Goal: Transaction & Acquisition: Purchase product/service

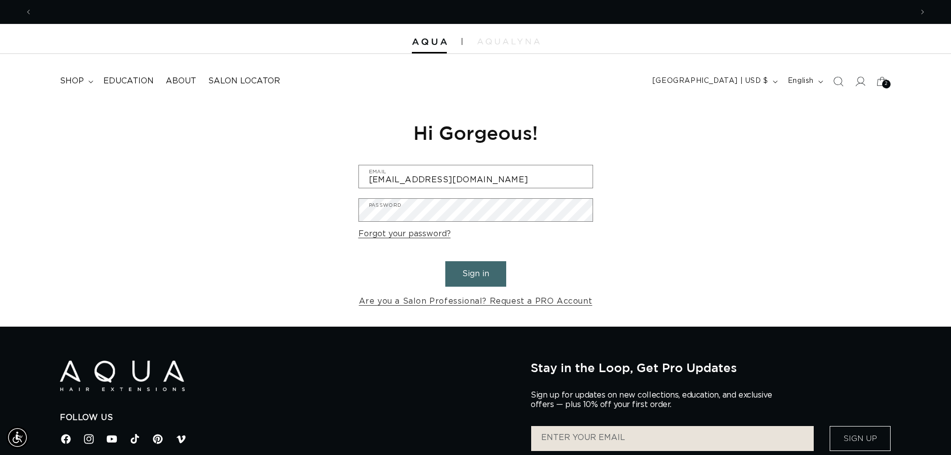
click at [760, 265] on div "Reset your password We will send you an email to reset your password Email Subm…" at bounding box center [475, 214] width 951 height 224
click at [479, 272] on button "Sign in" at bounding box center [475, 273] width 61 height 25
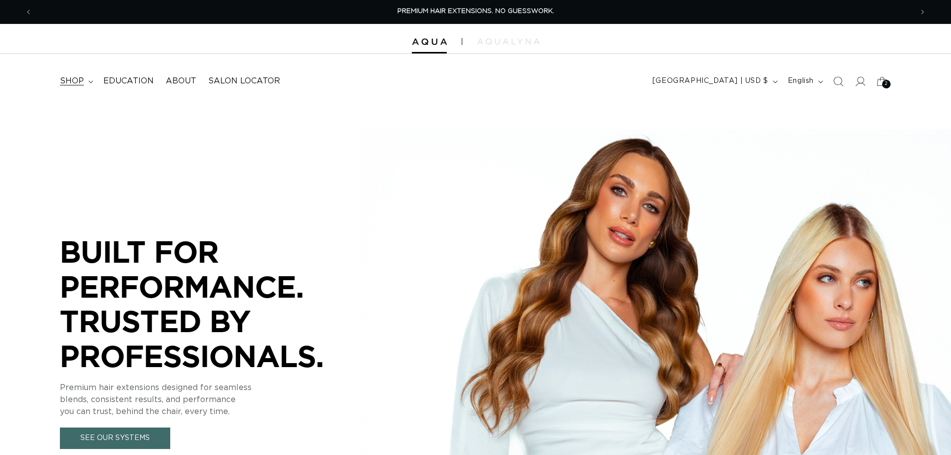
click at [85, 82] on summary "shop" at bounding box center [75, 81] width 43 height 22
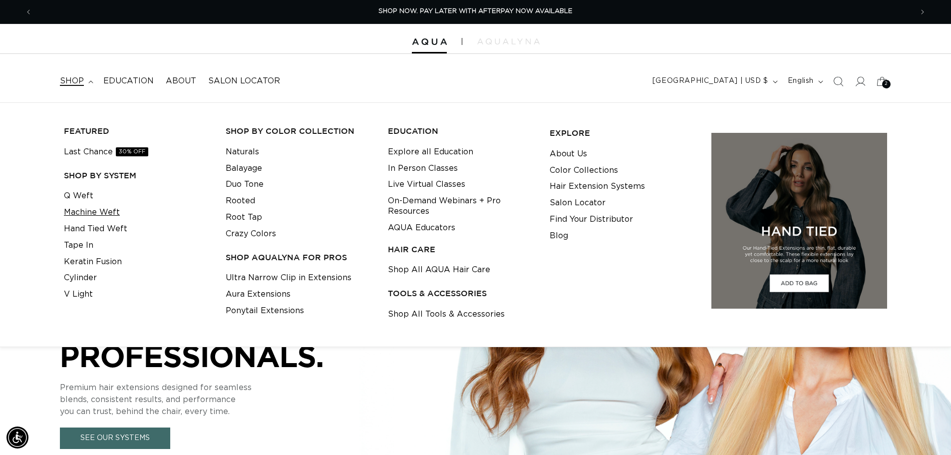
scroll to position [0, 880]
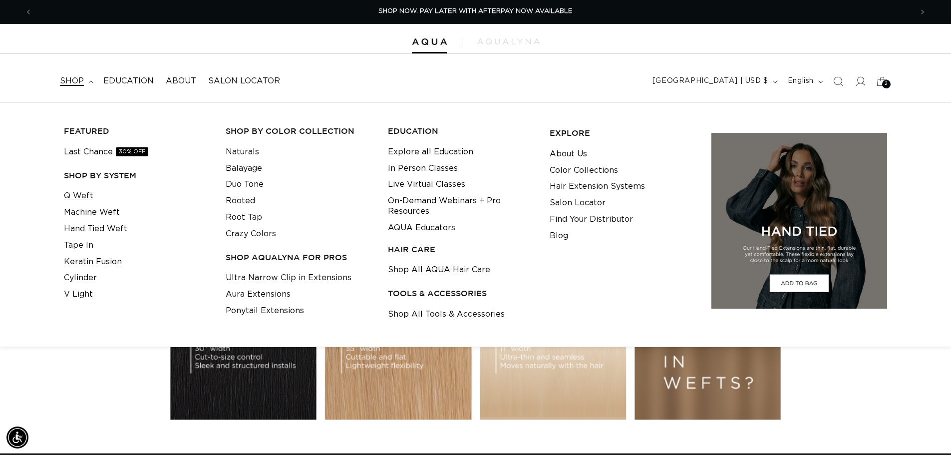
click at [80, 194] on link "Q Weft" at bounding box center [78, 196] width 29 height 16
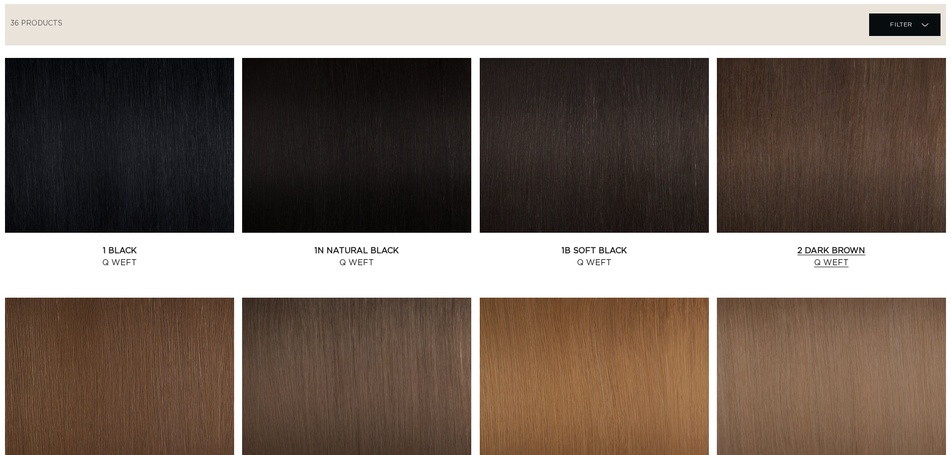
scroll to position [399, 0]
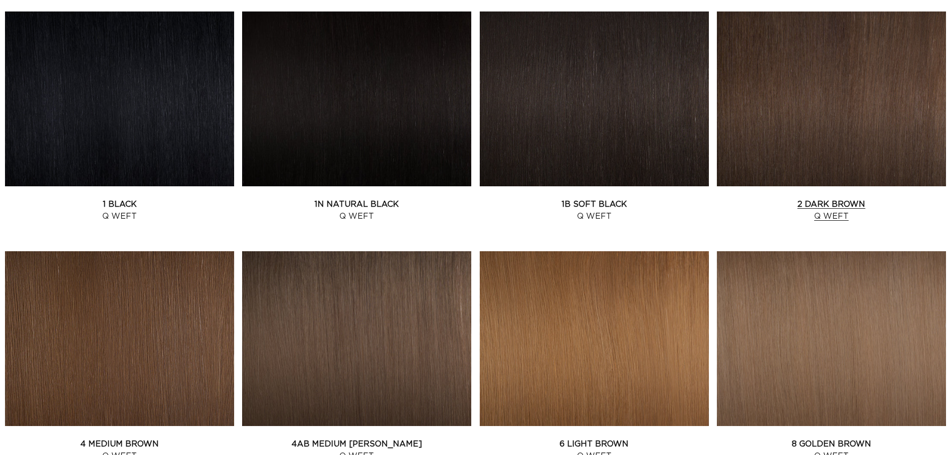
click at [794, 198] on link "2 Dark Brown Q Weft" at bounding box center [831, 210] width 229 height 24
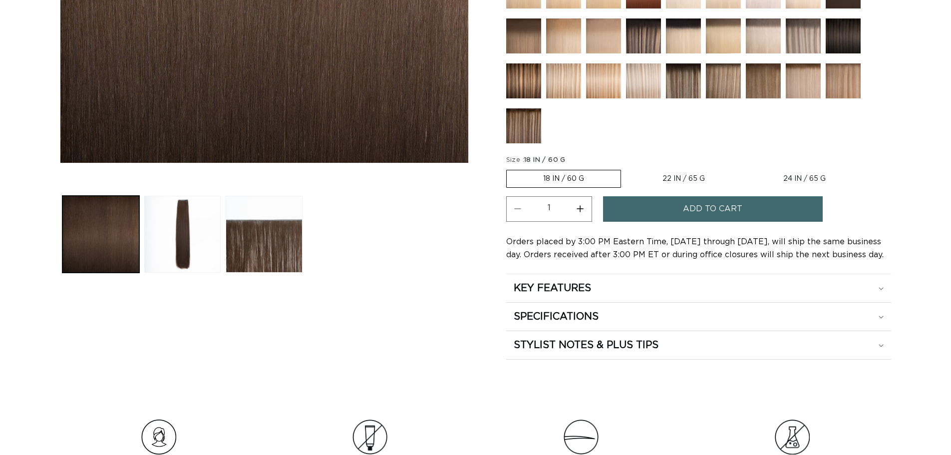
scroll to position [349, 0]
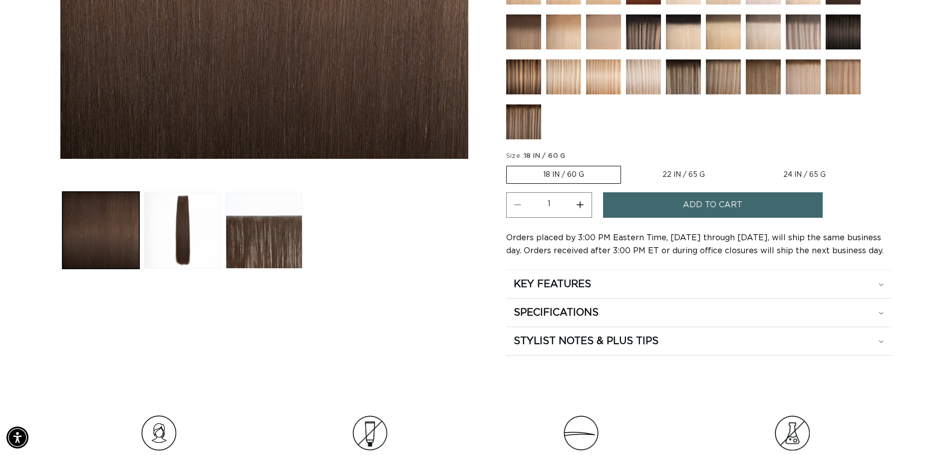
click at [781, 172] on label "24 IN / 65 G Variant sold out or unavailable" at bounding box center [804, 174] width 115 height 17
click at [747, 164] on input "24 IN / 65 G Variant sold out or unavailable" at bounding box center [746, 164] width 0 height 0
radio input "true"
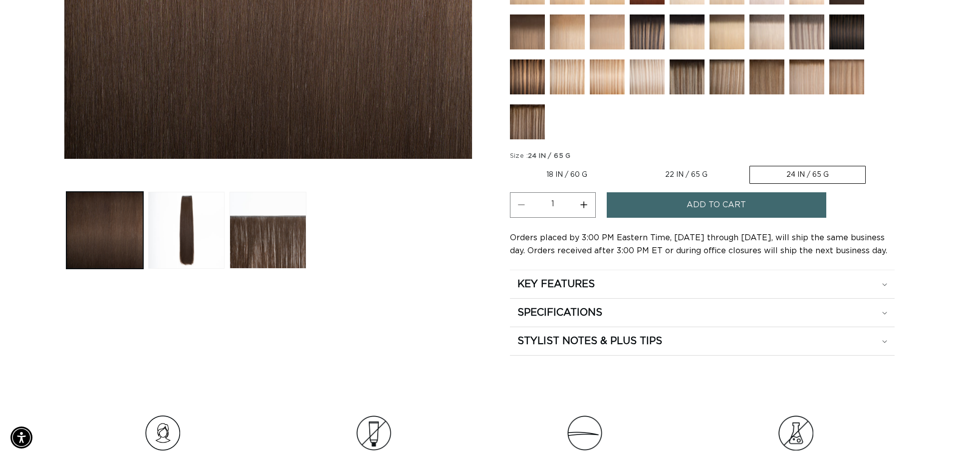
scroll to position [0, 1760]
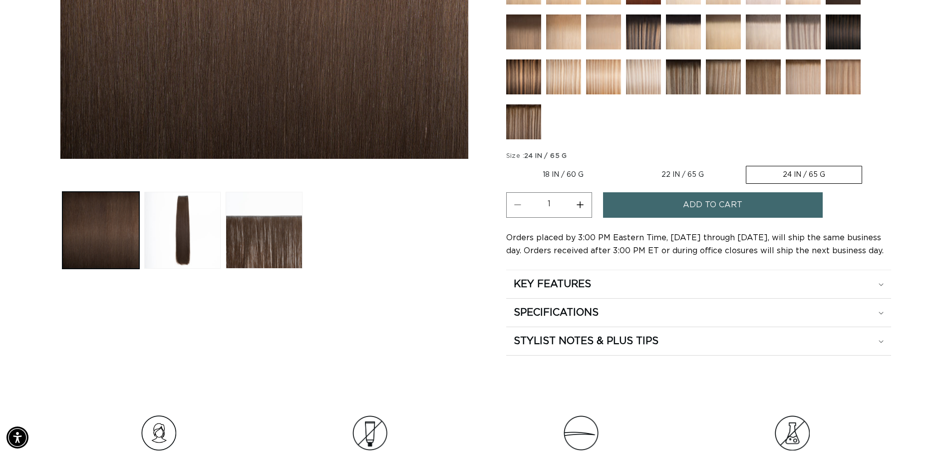
click at [581, 203] on button "Increase quantity for 2 Dark Brown - Q Weft" at bounding box center [580, 204] width 22 height 25
type input "5"
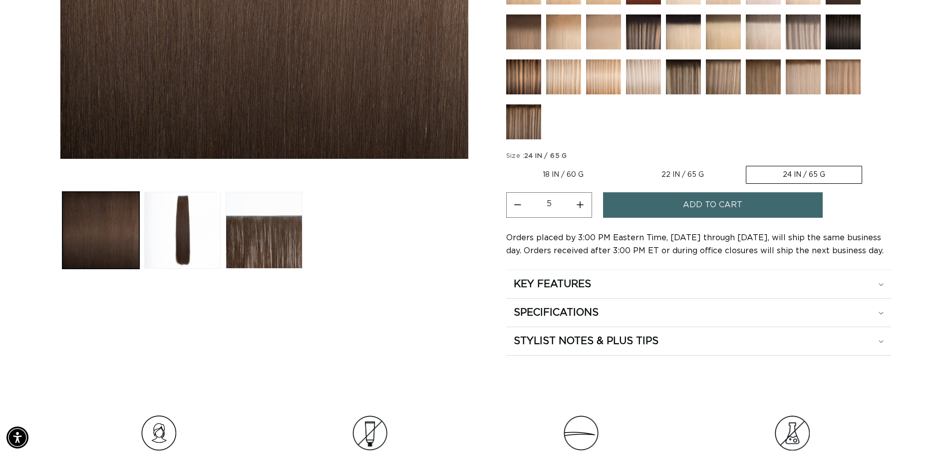
click at [656, 202] on button "Add to cart" at bounding box center [713, 204] width 220 height 25
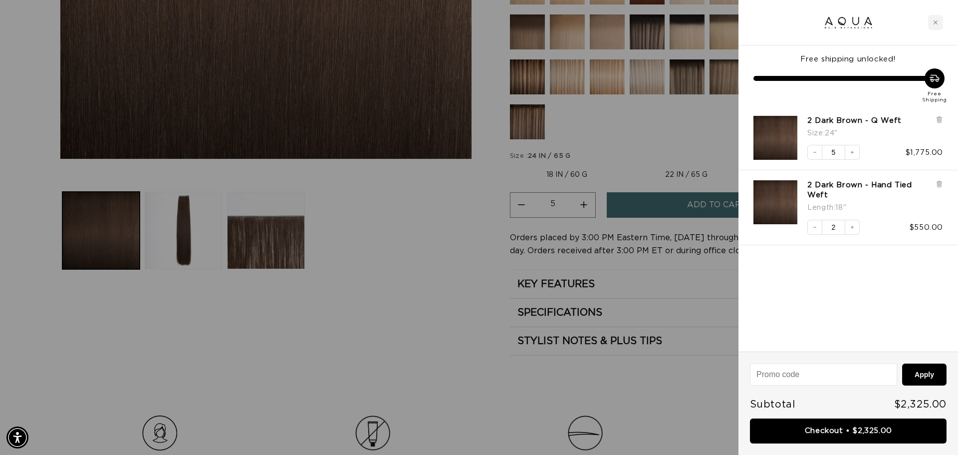
scroll to position [0, 887]
click at [945, 180] on div "2 Dark Brown - Hand Tied Weft Length : 18" Decrease quantity 2 Increase quantit…" at bounding box center [849, 207] width 220 height 75
click at [942, 185] on icon at bounding box center [939, 183] width 7 height 7
click at [920, 252] on div "Free shipping unlocked! Free Shipping 2 Dark Brown - Q Weft Size : 24" Decrease…" at bounding box center [849, 198] width 220 height 306
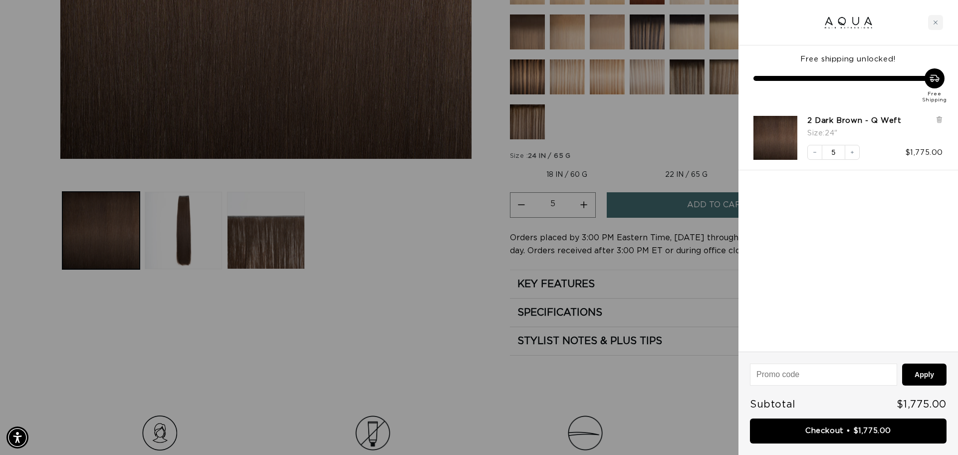
scroll to position [0, 0]
click at [904, 256] on div "Free shipping unlocked! Free Shipping 2 Dark Brown - Q Weft Size : 24" Decrease…" at bounding box center [849, 198] width 220 height 306
click at [643, 143] on div at bounding box center [479, 227] width 958 height 455
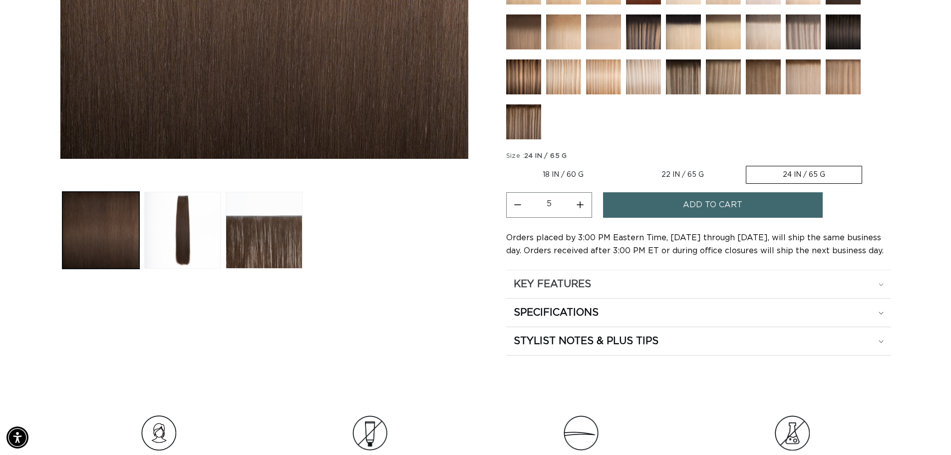
scroll to position [0, 880]
click at [593, 281] on div "KEY FEATURES" at bounding box center [699, 283] width 370 height 13
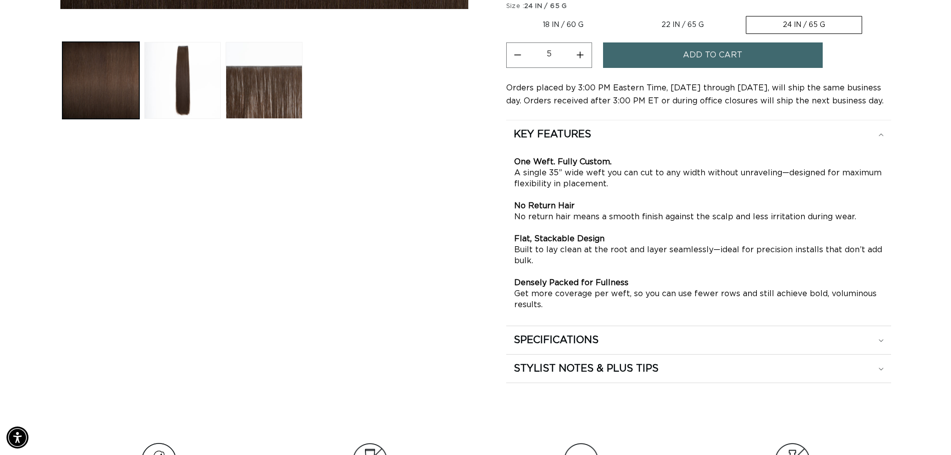
scroll to position [0, 1760]
click at [690, 341] on div "SPECIFICATIONS" at bounding box center [699, 339] width 370 height 13
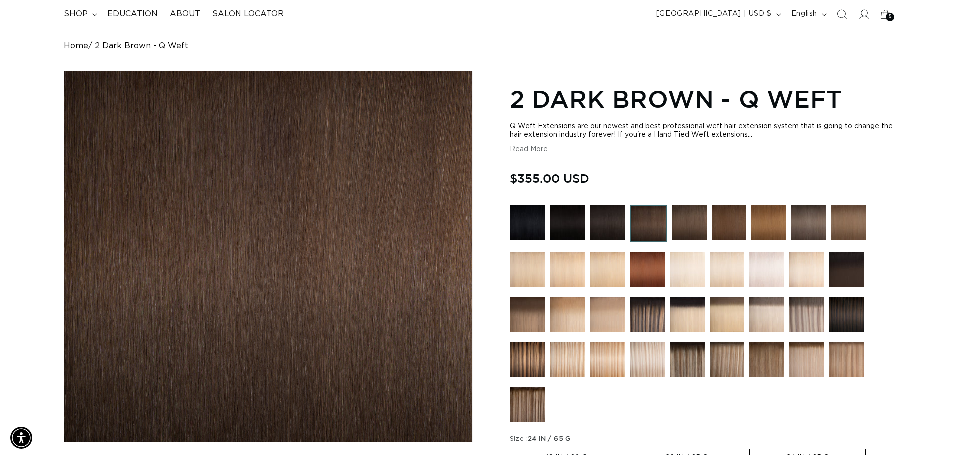
scroll to position [0, 0]
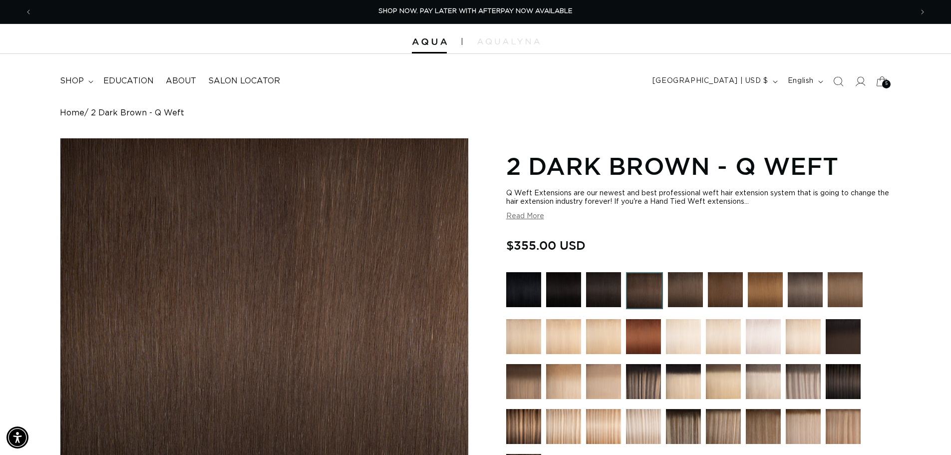
click at [881, 85] on icon at bounding box center [881, 80] width 23 height 23
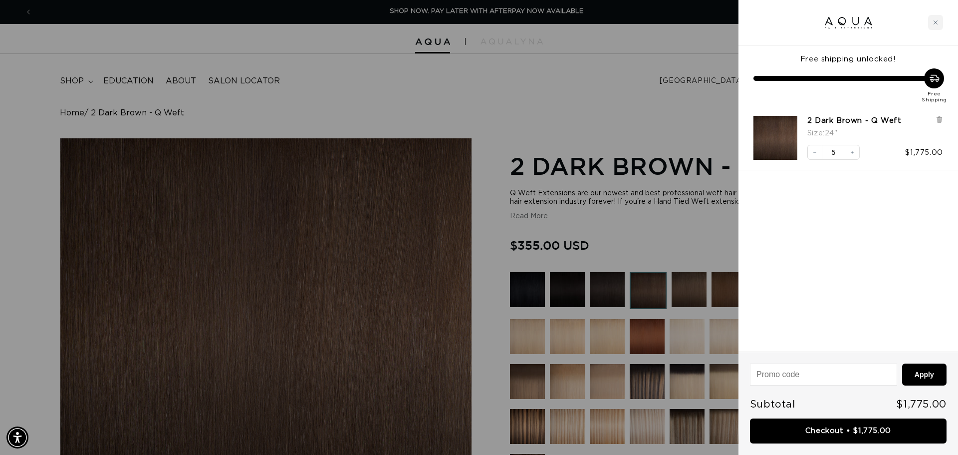
scroll to position [0, 887]
drag, startPoint x: 868, startPoint y: 434, endPoint x: 865, endPoint y: 428, distance: 6.9
click at [868, 434] on link "Checkout • $1,775.00" at bounding box center [848, 430] width 197 height 25
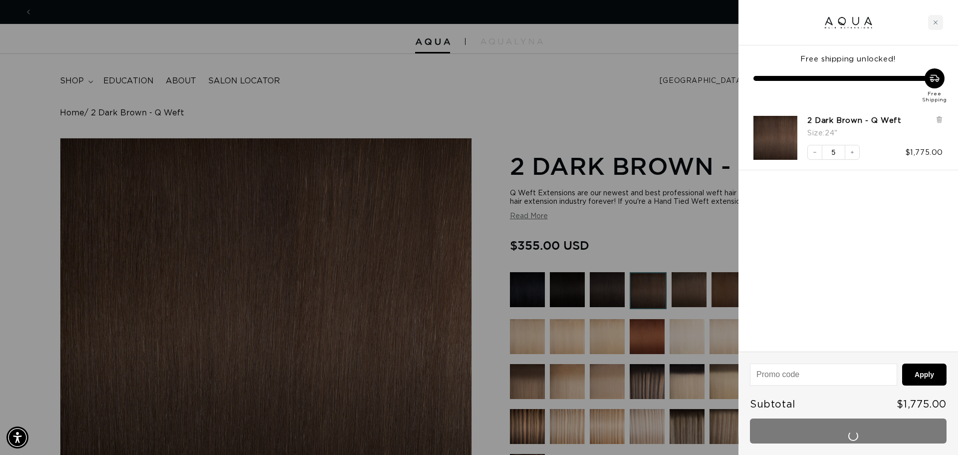
scroll to position [0, 1775]
